Goal: Task Accomplishment & Management: Use online tool/utility

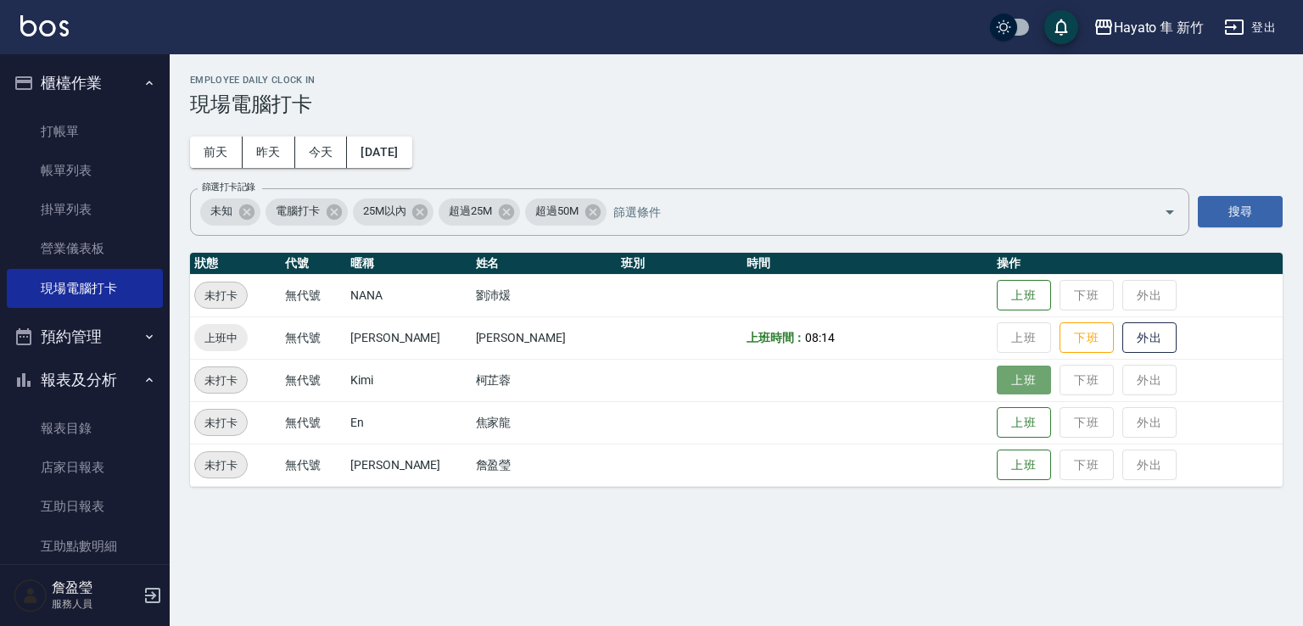
click at [997, 377] on button "上班" at bounding box center [1024, 381] width 54 height 30
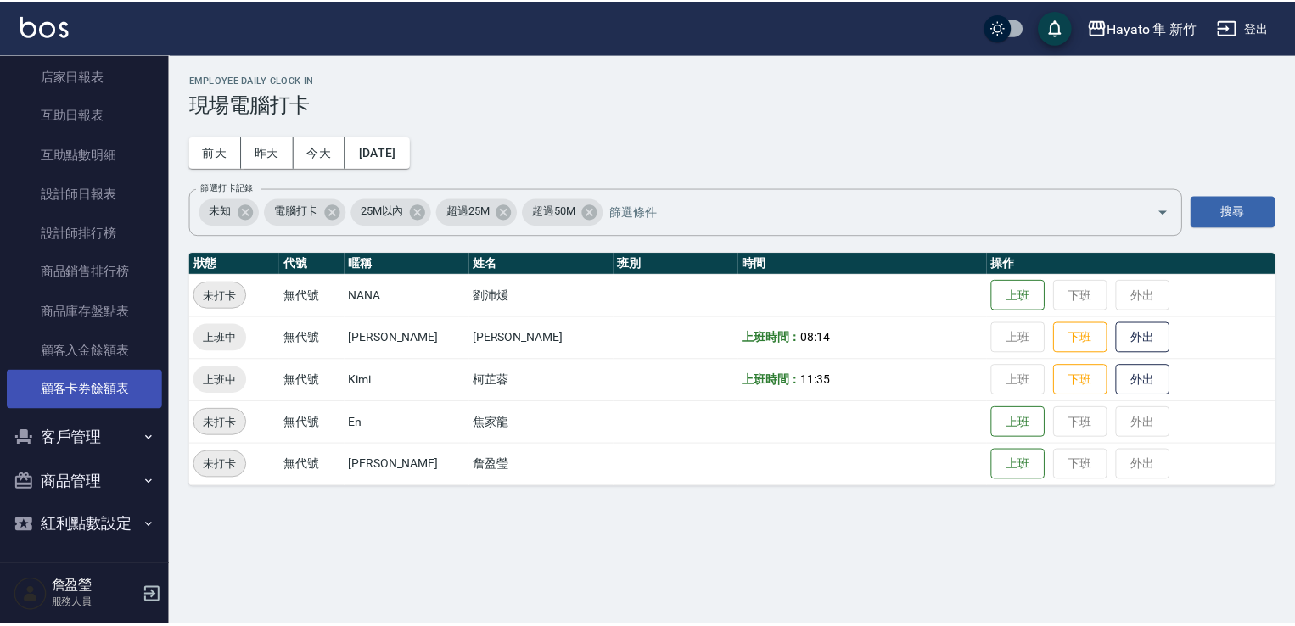
scroll to position [395, 0]
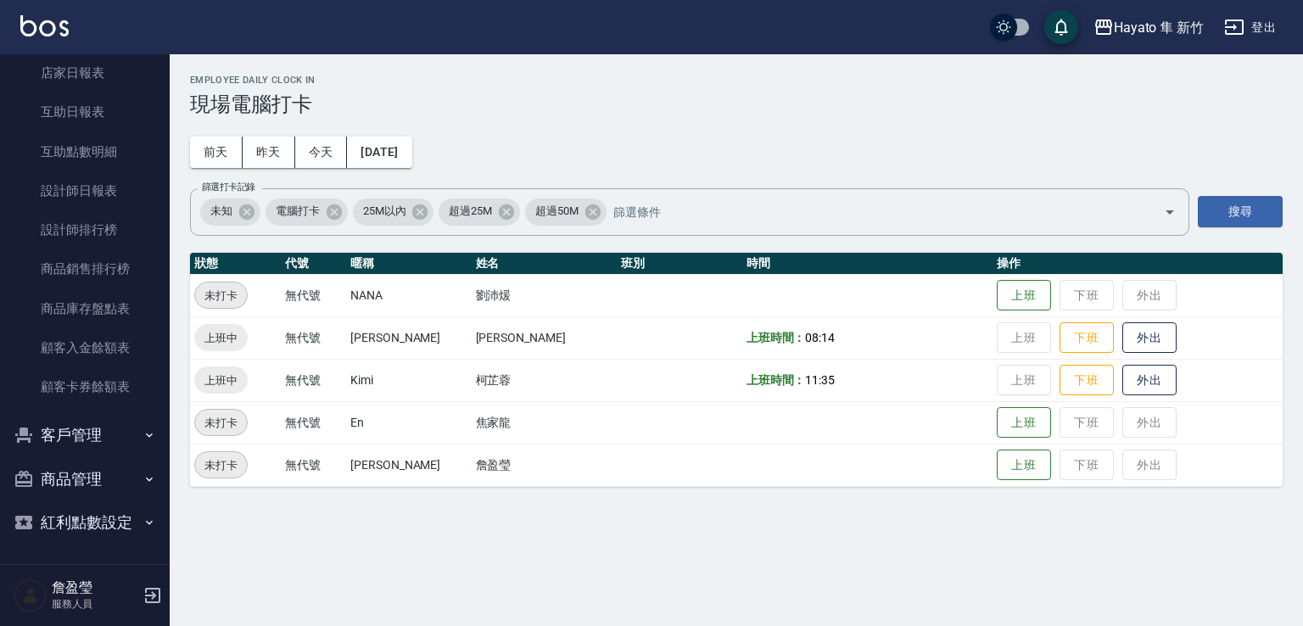
click at [93, 476] on button "商品管理" at bounding box center [85, 479] width 156 height 44
click at [86, 534] on link "盤點作業" at bounding box center [85, 526] width 156 height 39
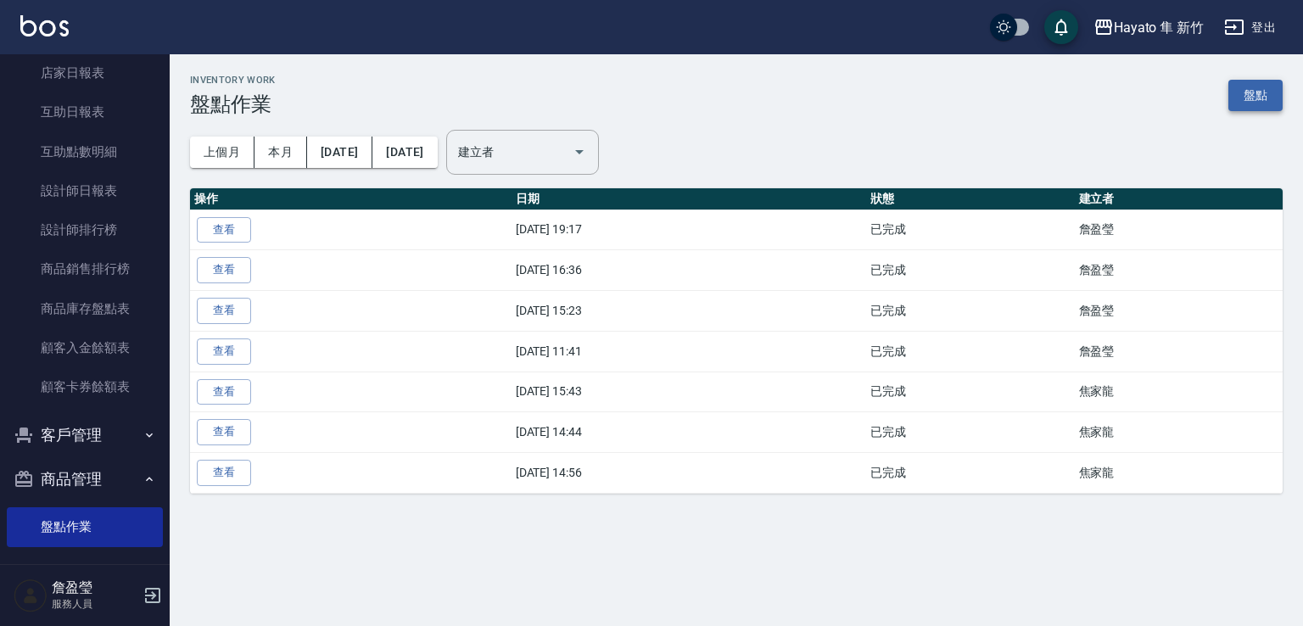
click at [1249, 86] on link "盤點" at bounding box center [1256, 95] width 54 height 31
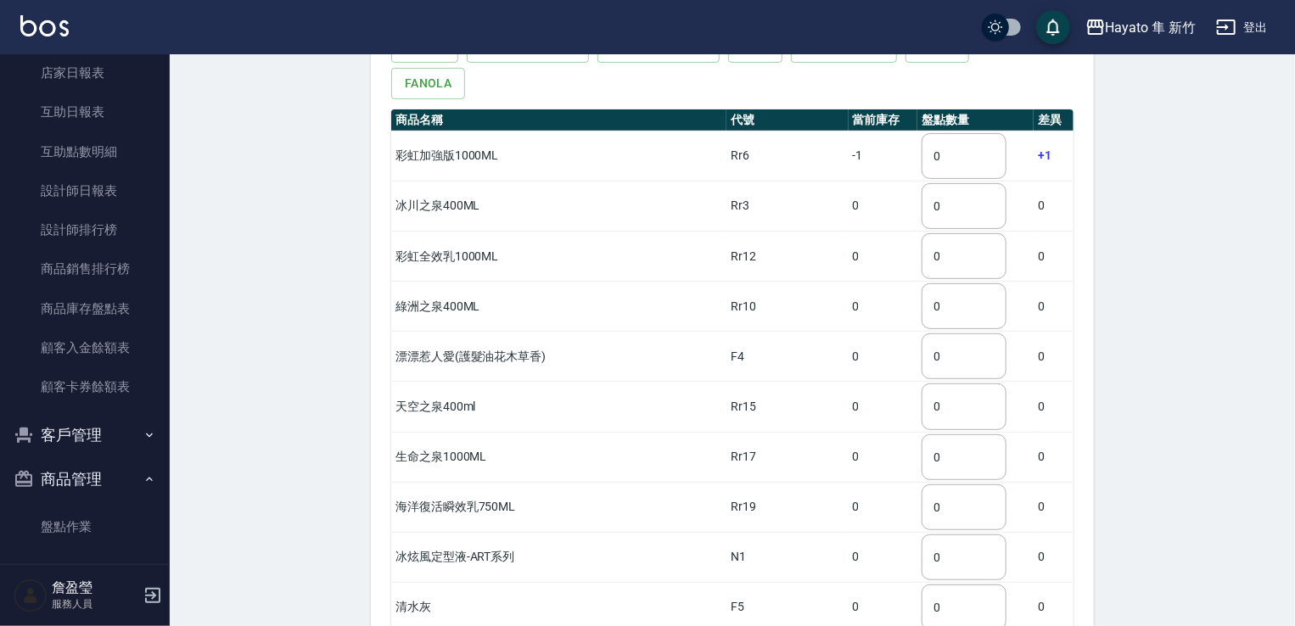
scroll to position [255, 0]
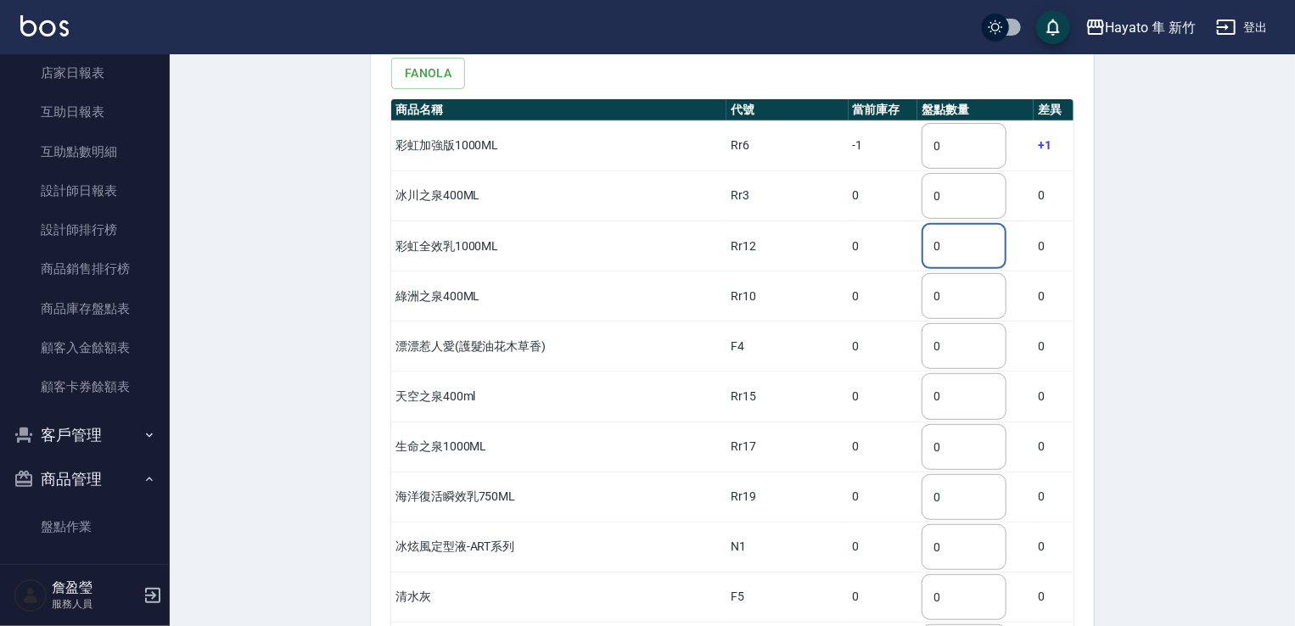
click at [921, 224] on input "0" at bounding box center [963, 246] width 85 height 46
type input "1"
drag, startPoint x: 1255, startPoint y: 236, endPoint x: 1082, endPoint y: 231, distance: 173.2
click at [922, 123] on input "0" at bounding box center [963, 146] width 85 height 46
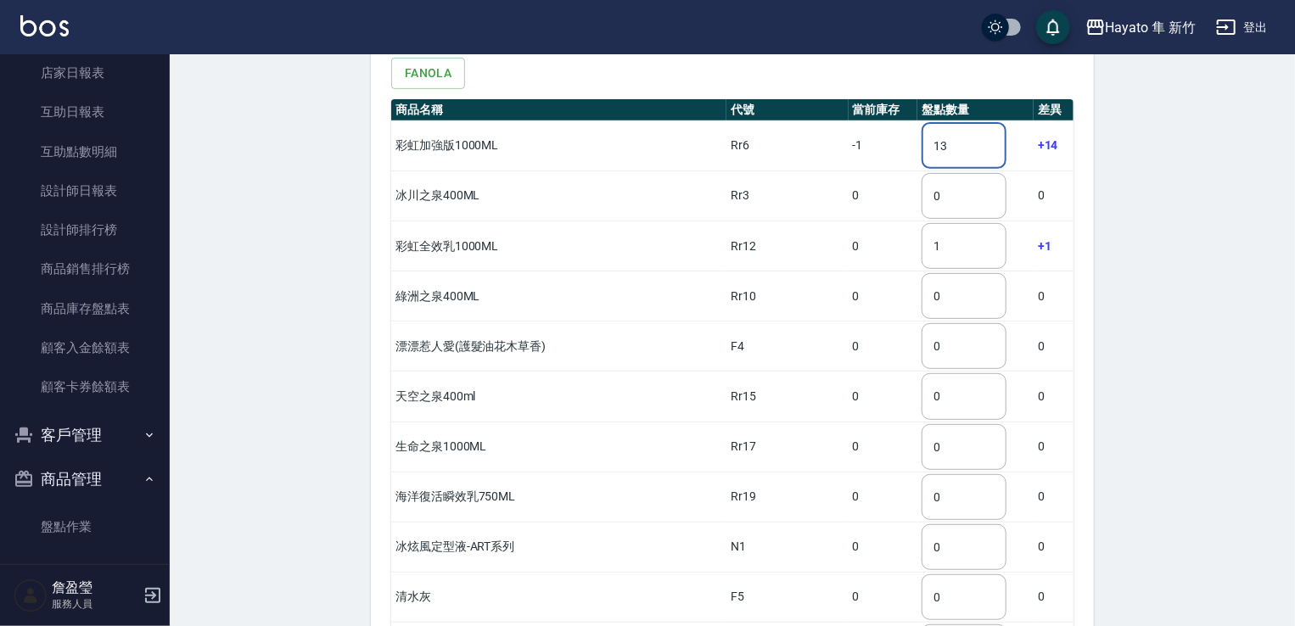
type input "13"
drag, startPoint x: 1178, startPoint y: 192, endPoint x: 1164, endPoint y: 198, distance: 14.8
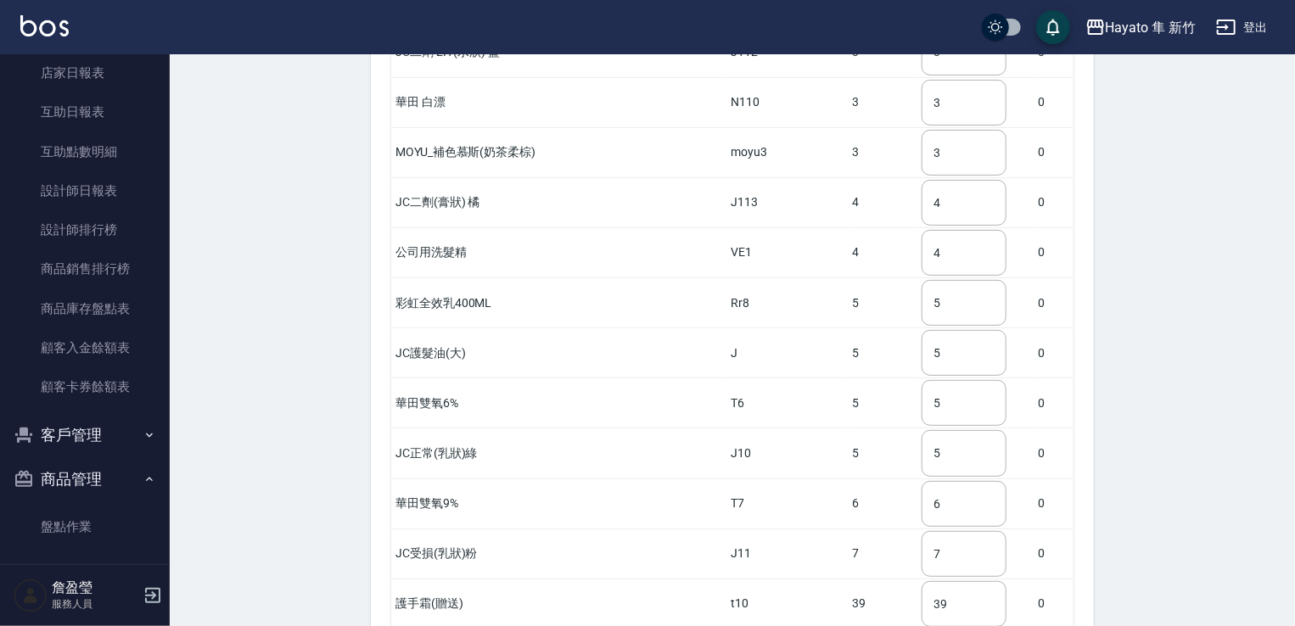
scroll to position [3554, 0]
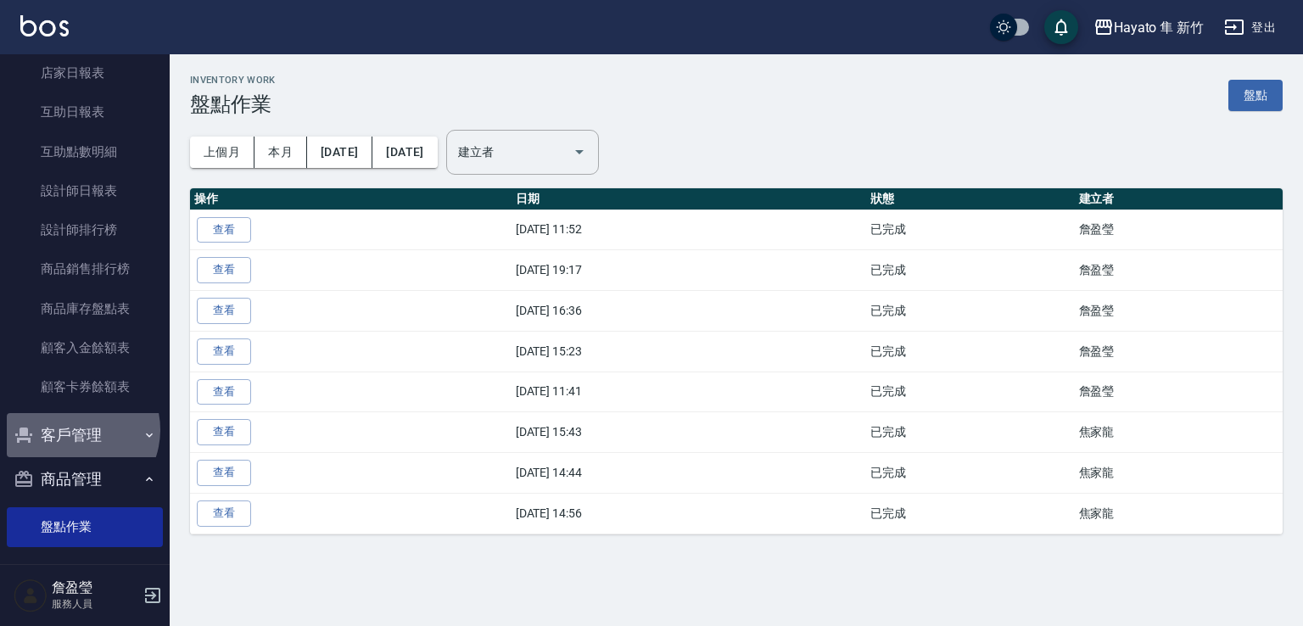
click at [72, 429] on button "客戶管理" at bounding box center [85, 435] width 156 height 44
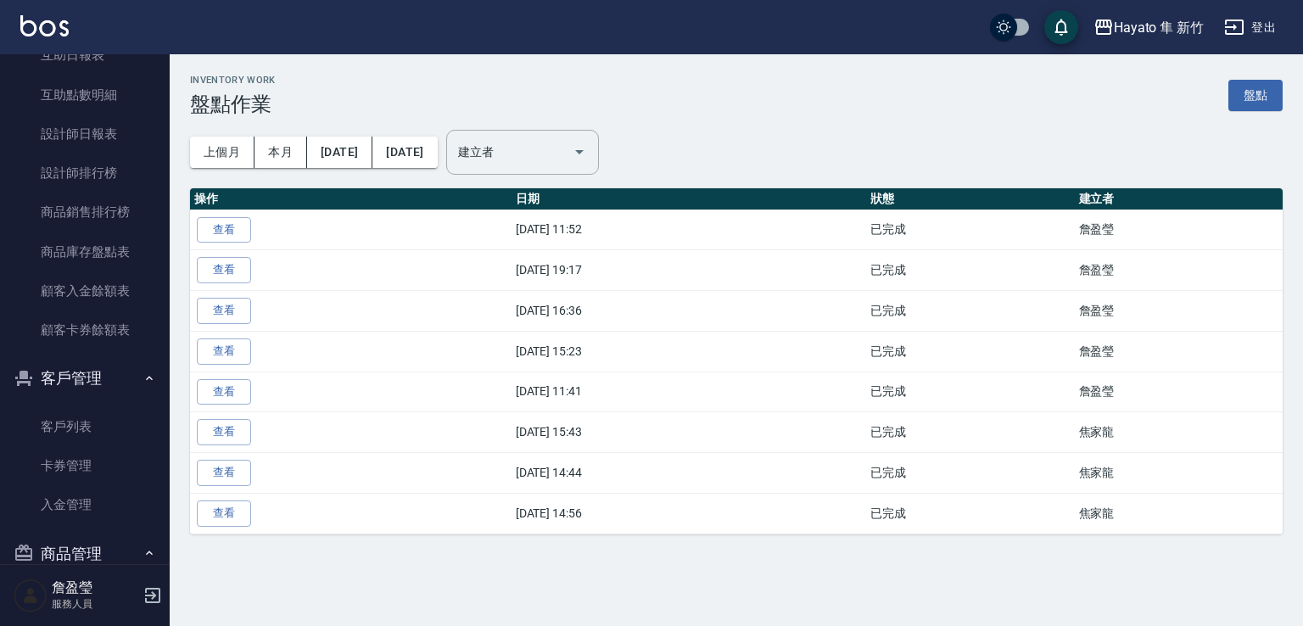
scroll to position [479, 0]
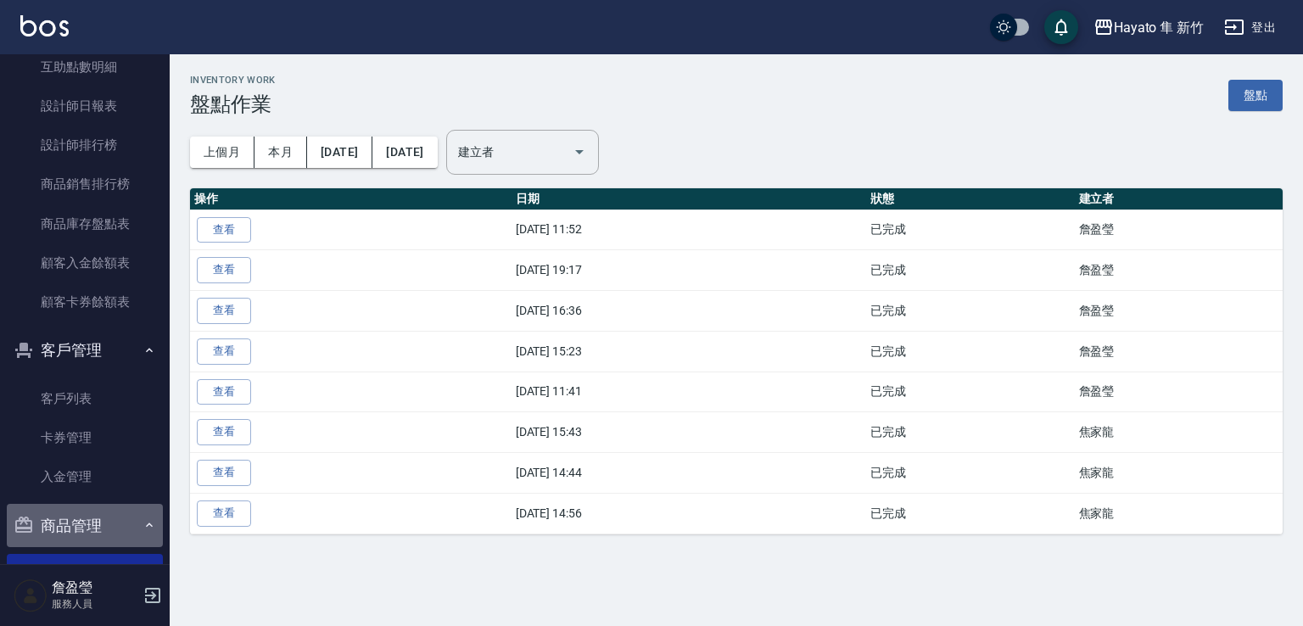
click at [109, 525] on button "商品管理" at bounding box center [85, 526] width 156 height 44
click at [85, 527] on button "商品管理" at bounding box center [85, 526] width 156 height 44
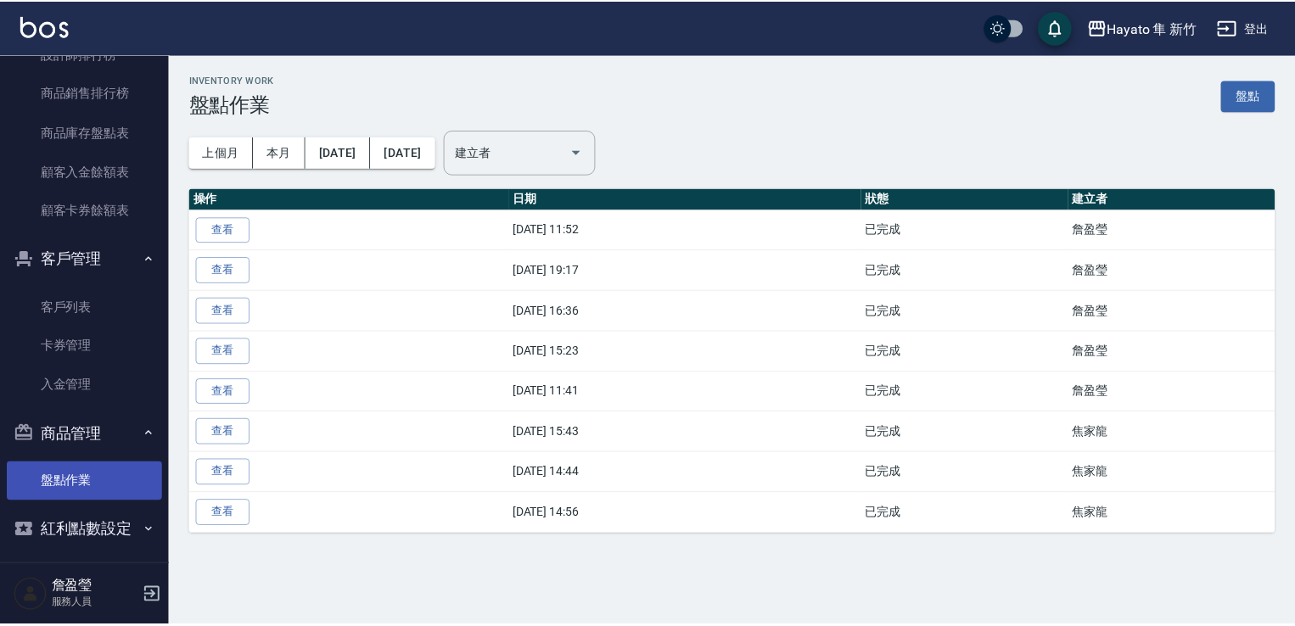
scroll to position [580, 0]
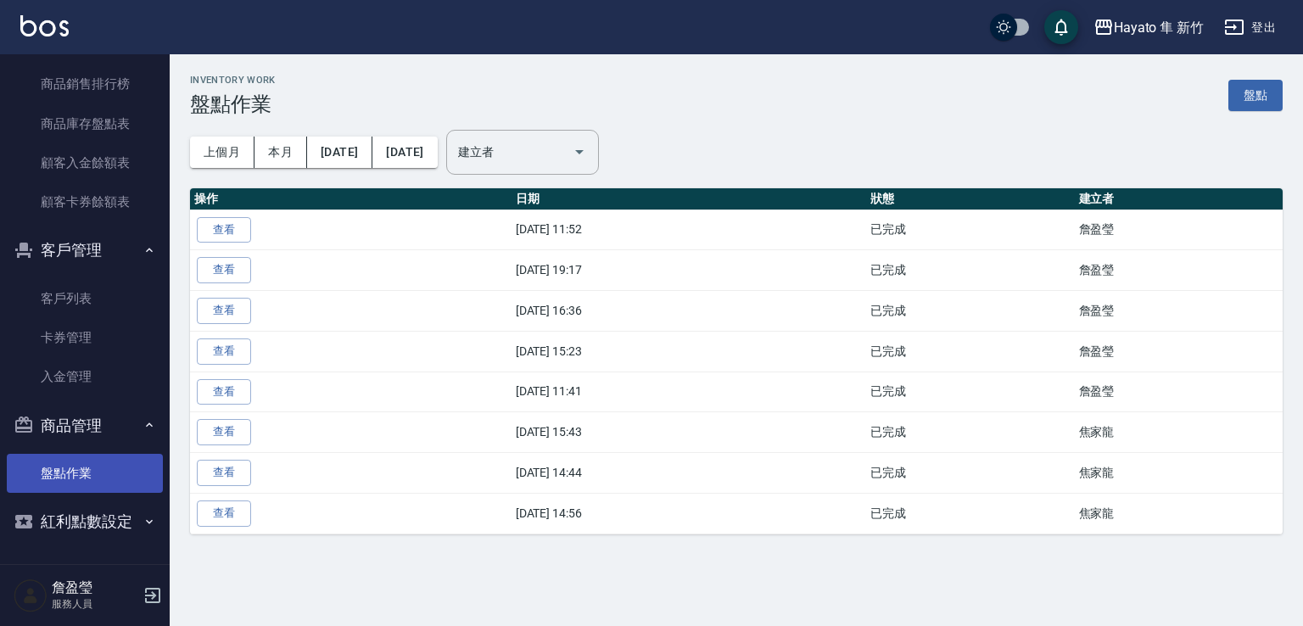
click at [72, 468] on link "盤點作業" at bounding box center [85, 473] width 156 height 39
click at [1262, 92] on link "盤點" at bounding box center [1256, 95] width 54 height 31
